Goal: Task Accomplishment & Management: Use online tool/utility

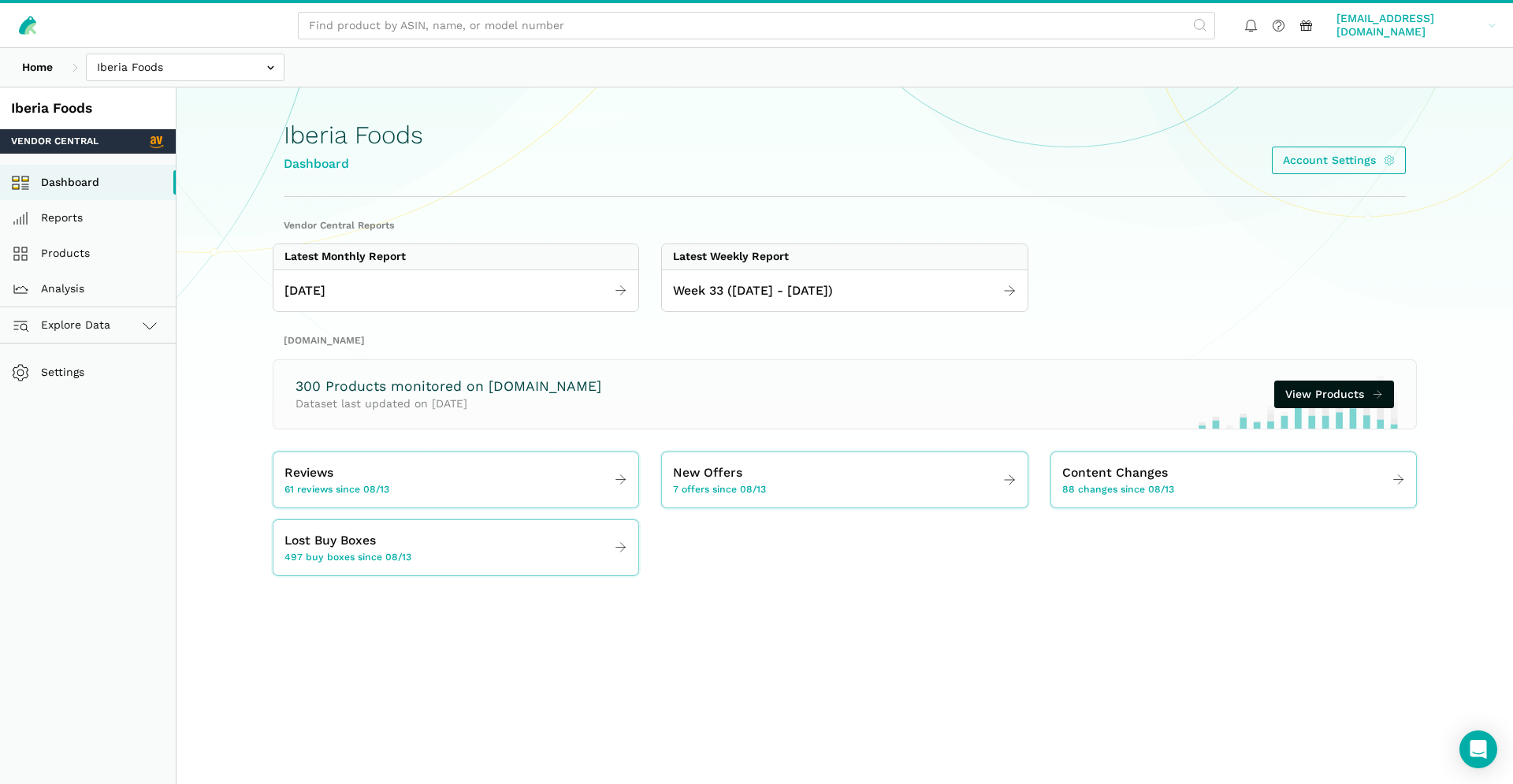
click at [1439, 32] on link "farhan.ali@iberiafood.com farhan.a...food.com" at bounding box center [1416, 25] width 171 height 33
click at [113, 281] on link "Analysis" at bounding box center [87, 289] width 175 height 36
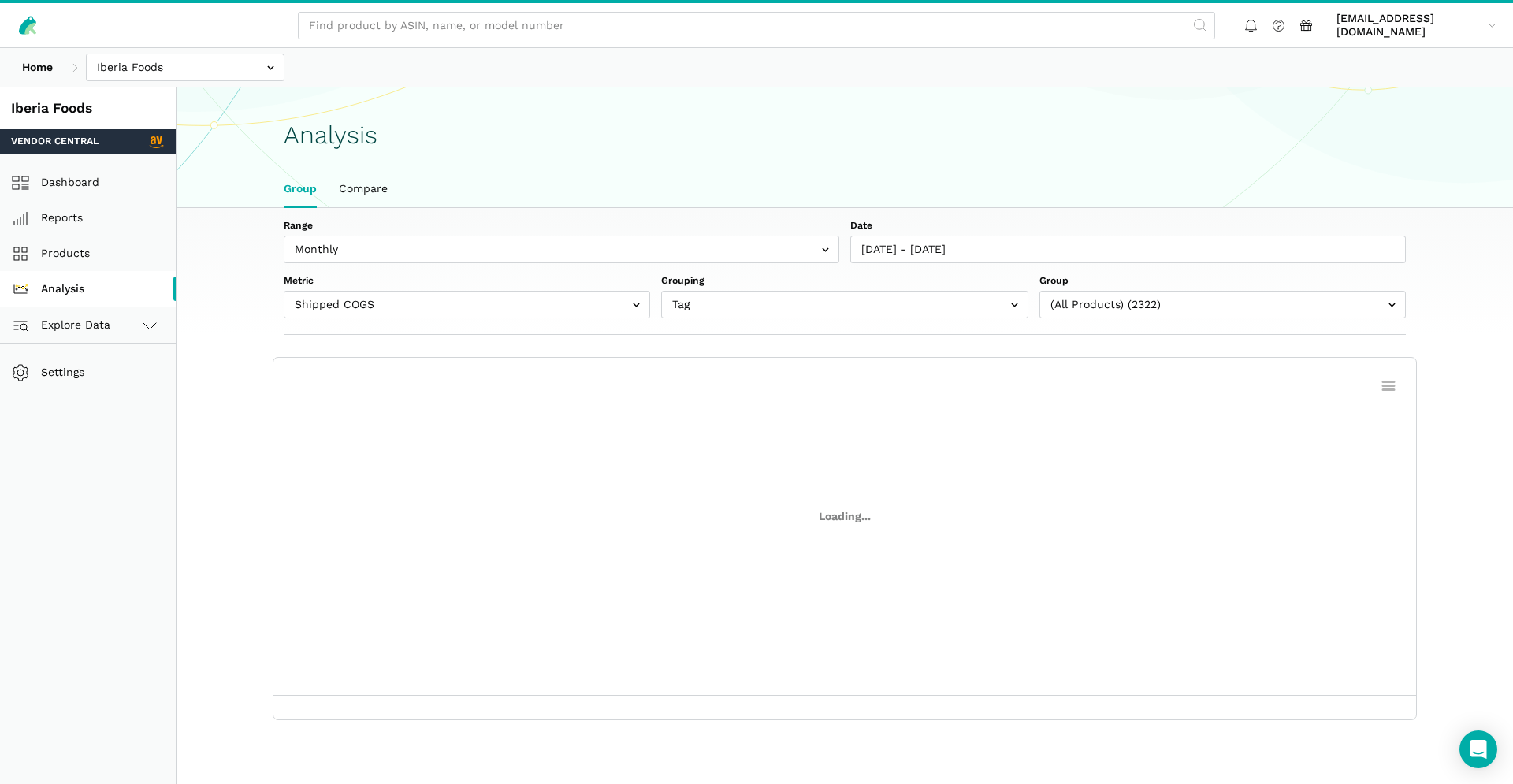
scroll to position [5, 0]
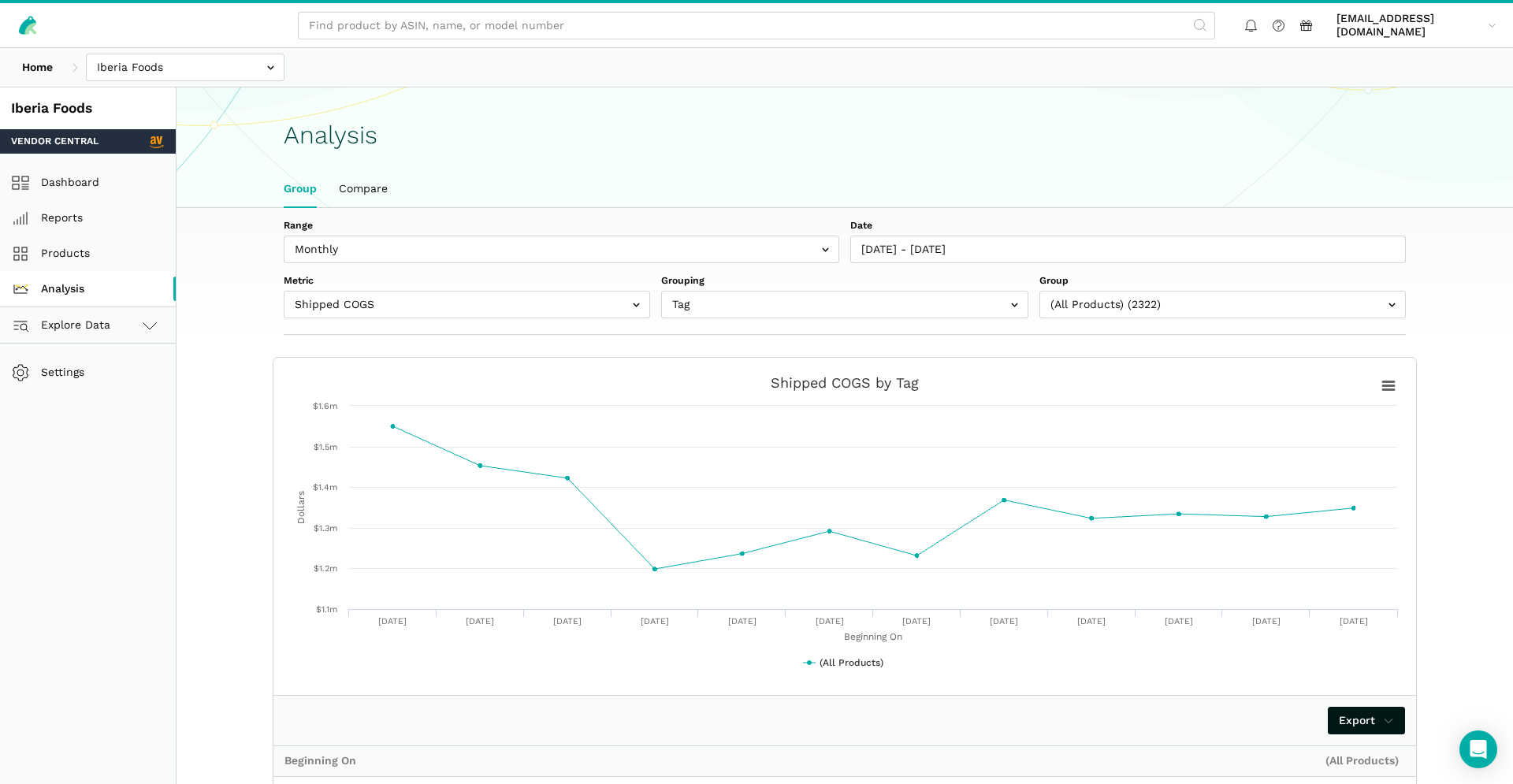
click at [114, 287] on link "Analysis" at bounding box center [87, 289] width 175 height 36
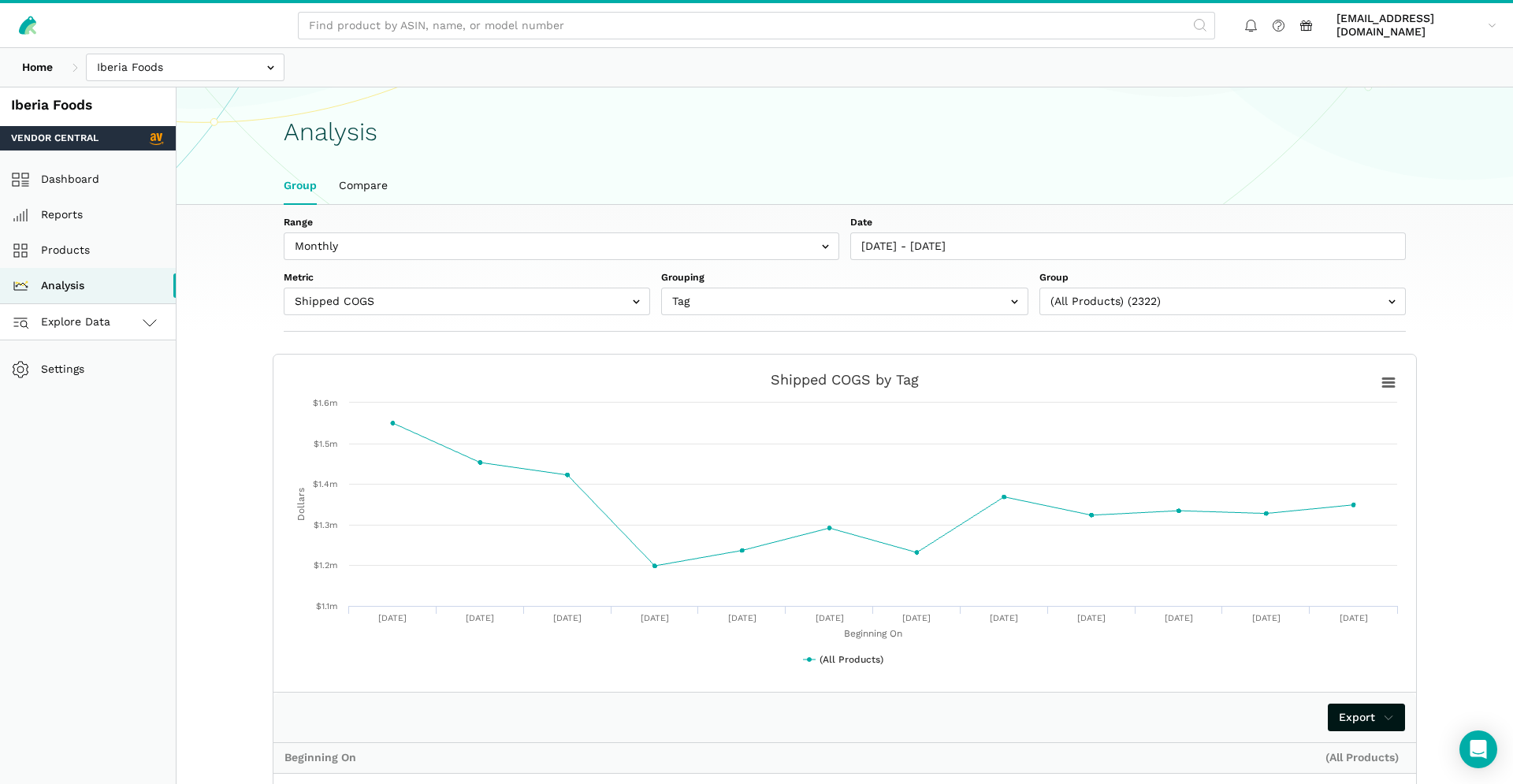
click at [154, 331] on link "Explore Data" at bounding box center [87, 322] width 175 height 36
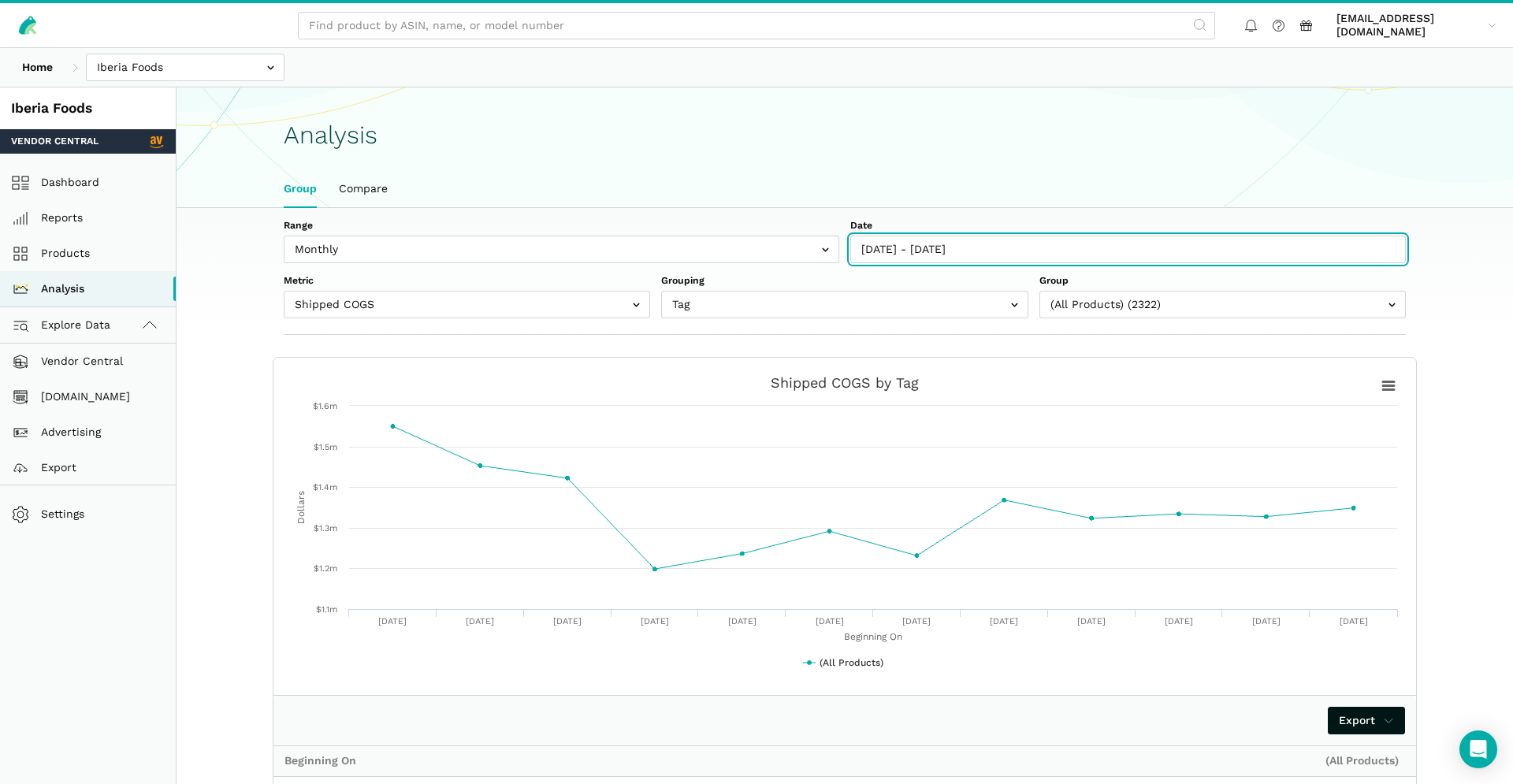
type input "07/28/2024"
type input "08/02/2025"
click at [1070, 257] on input "07/28/2024 - 08/02/2025" at bounding box center [1127, 249] width 556 height 28
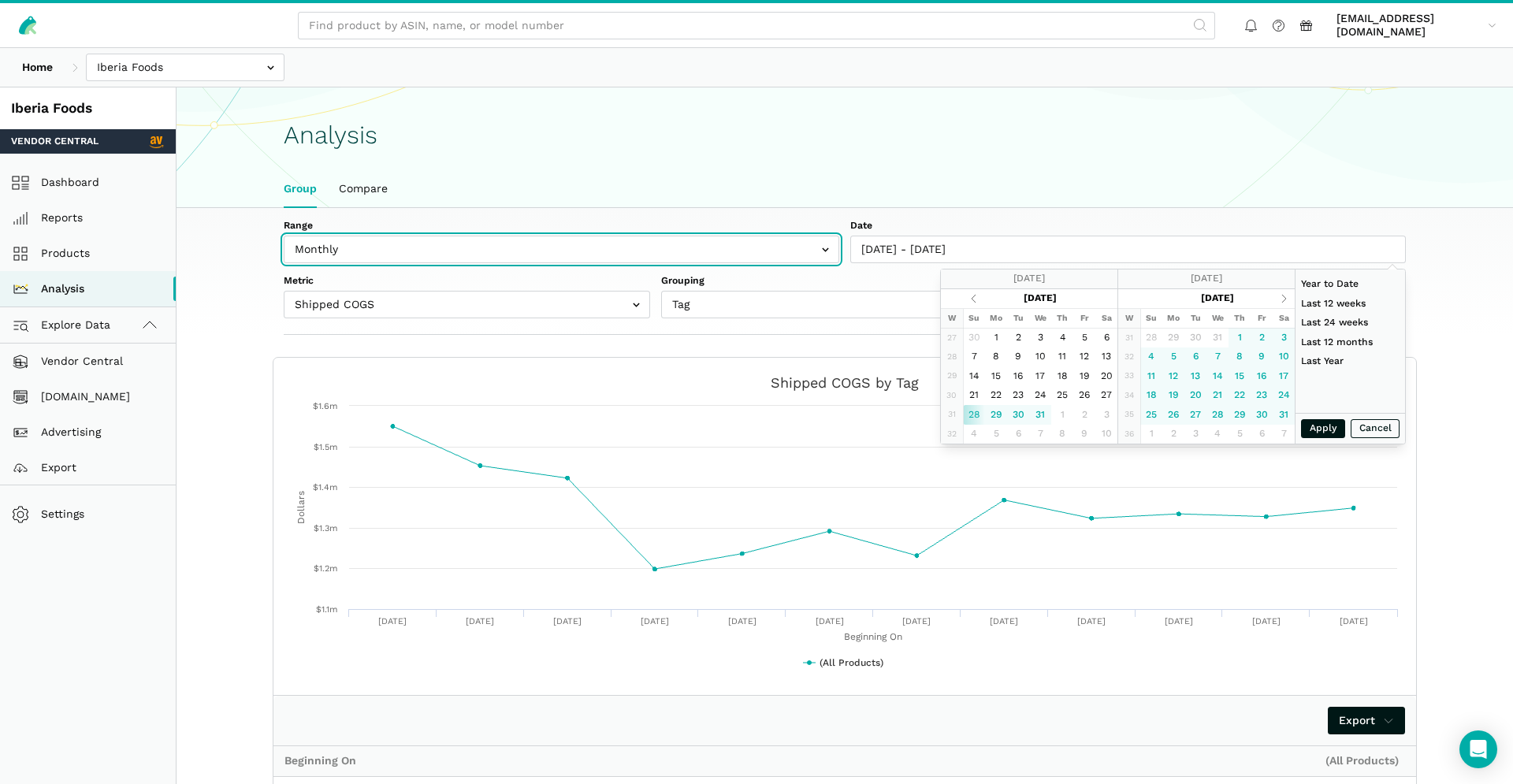
click at [761, 251] on input "text" at bounding box center [561, 249] width 556 height 28
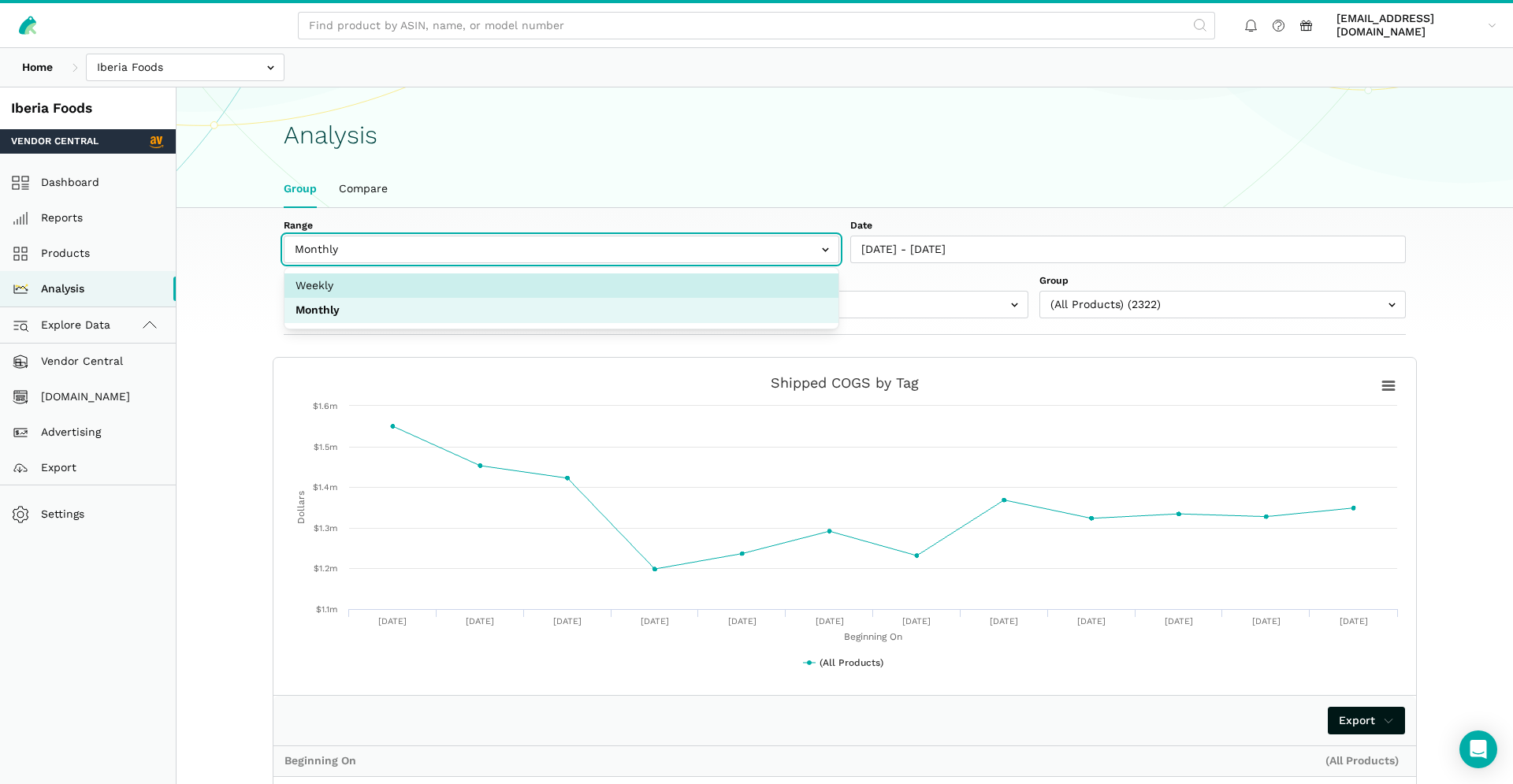
scroll to position [1, 0]
select select "weekly"
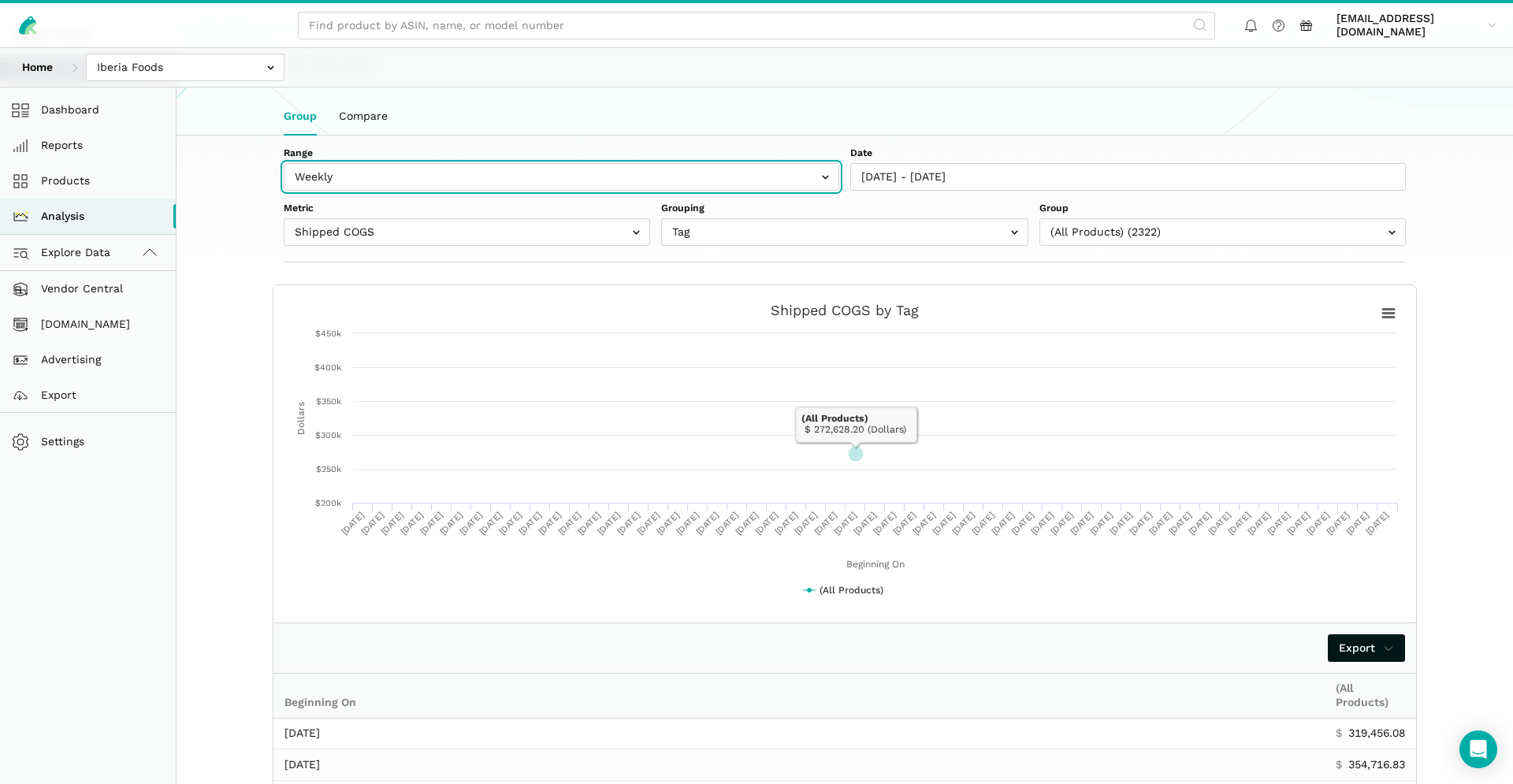
scroll to position [0, 0]
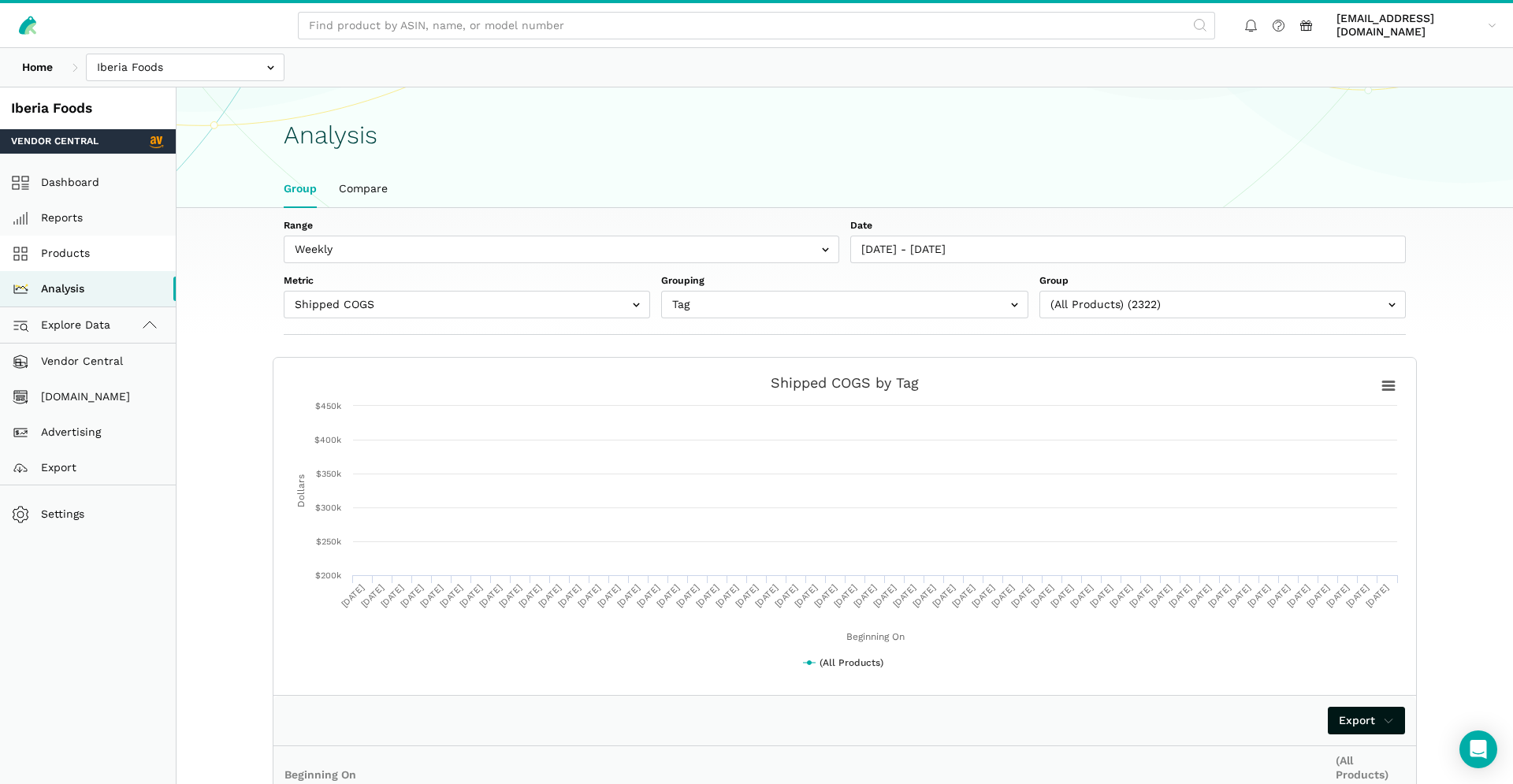
click at [86, 259] on link "Products" at bounding box center [87, 253] width 175 height 36
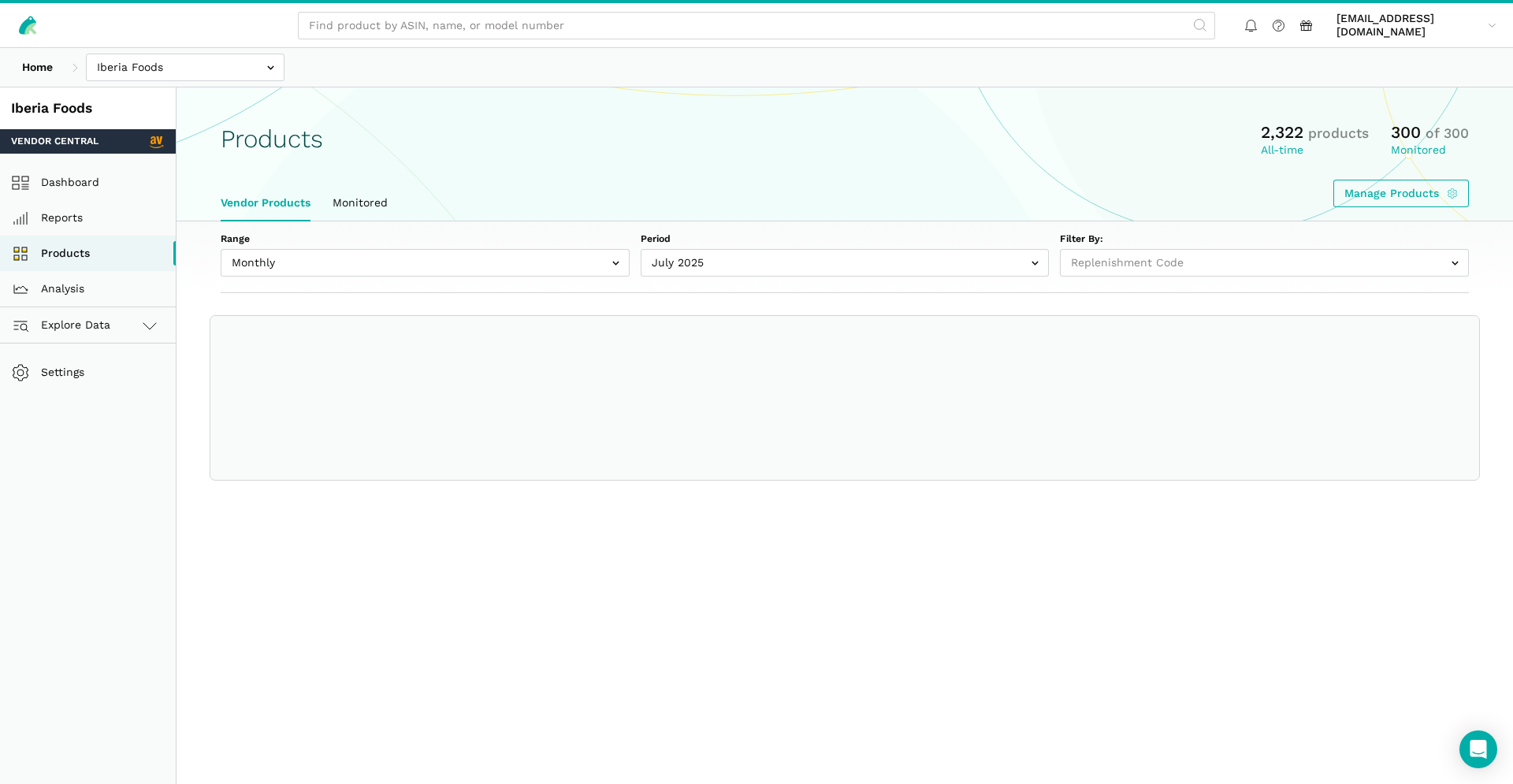
select select
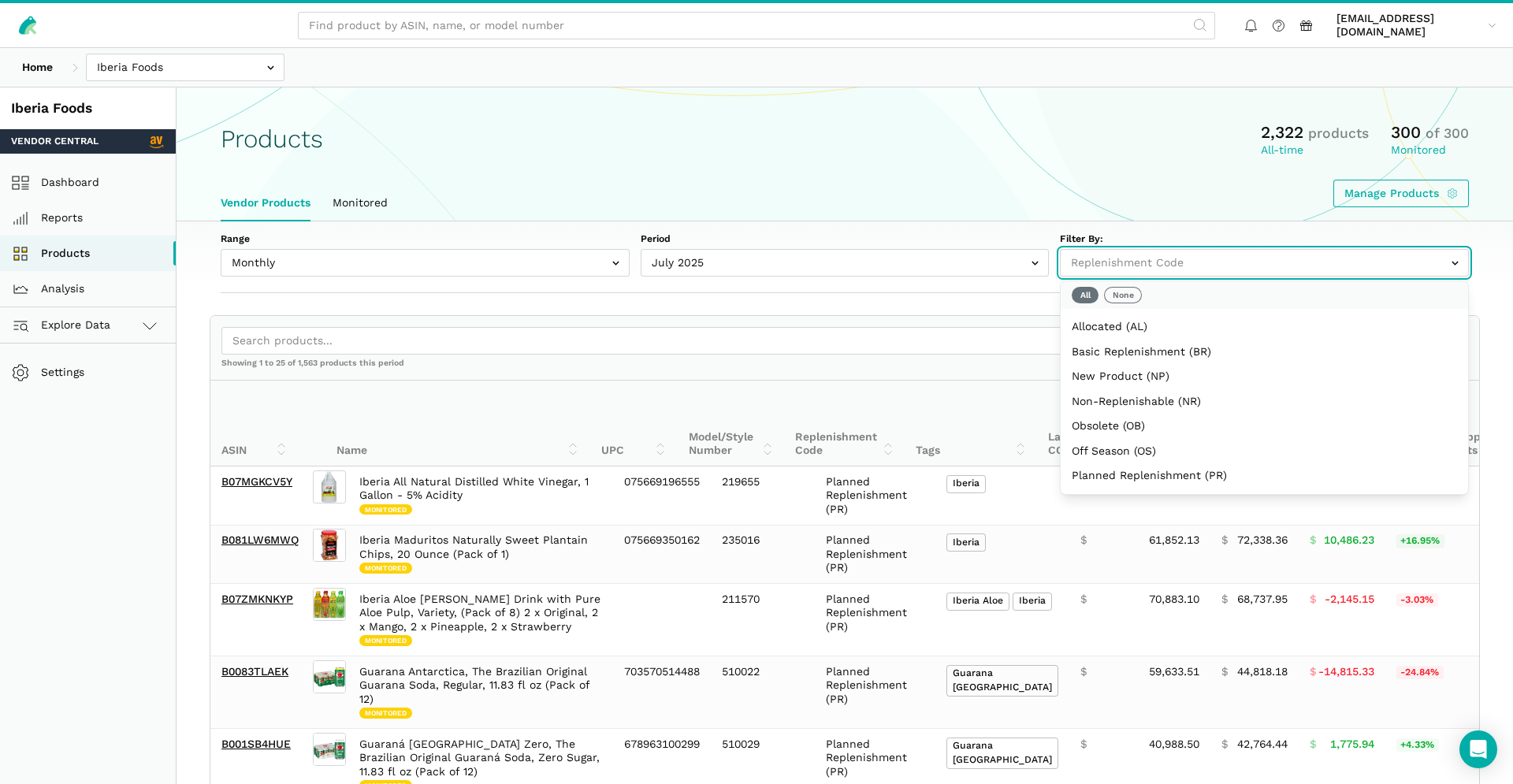
click at [1180, 256] on input "text" at bounding box center [1264, 262] width 409 height 28
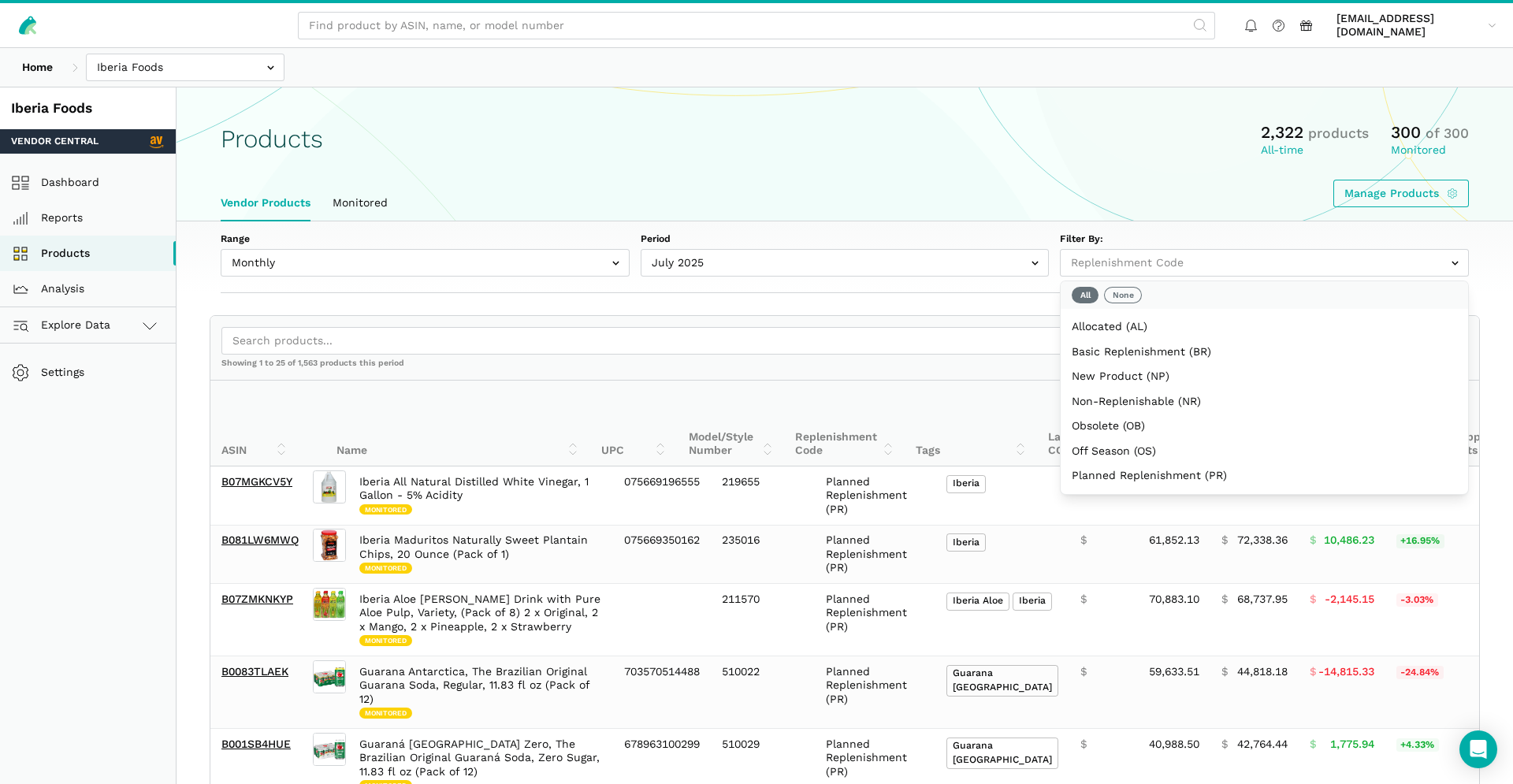
drag, startPoint x: 986, startPoint y: 199, endPoint x: 1102, endPoint y: 240, distance: 123.0
click at [986, 199] on ul "Vendor Products Monitored" at bounding box center [845, 203] width 1270 height 37
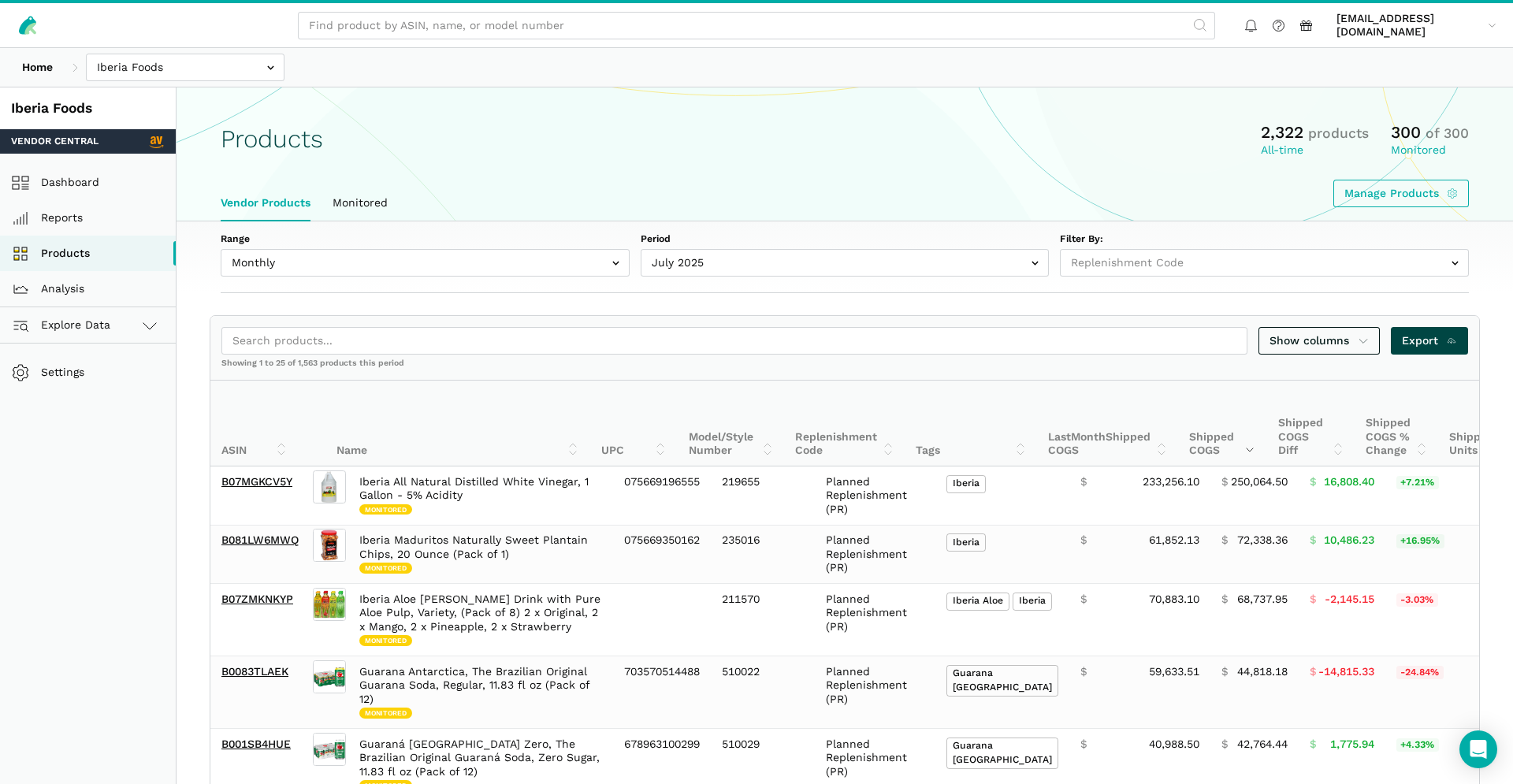
click at [1420, 337] on span "Export" at bounding box center [1430, 340] width 56 height 17
